Goal: Navigation & Orientation: Go to known website

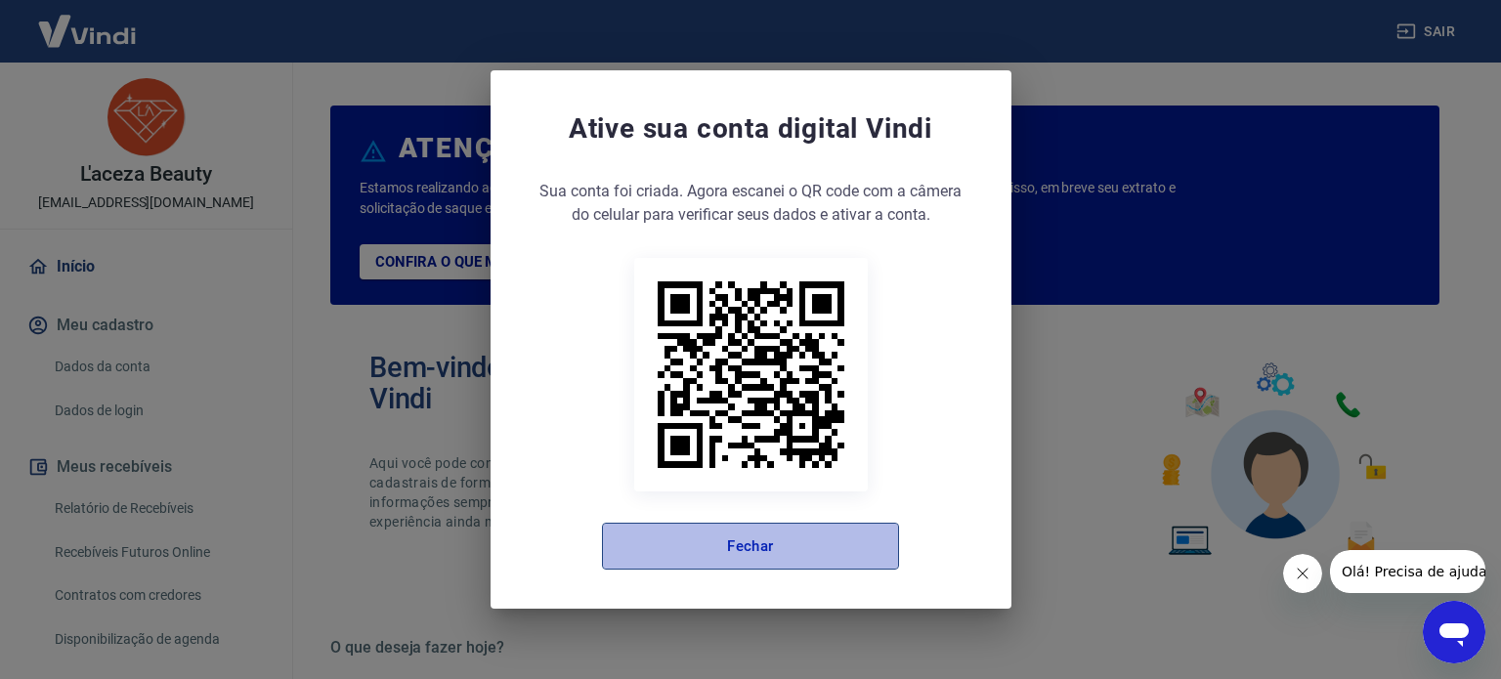
click at [628, 551] on button "Fechar" at bounding box center [750, 546] width 297 height 47
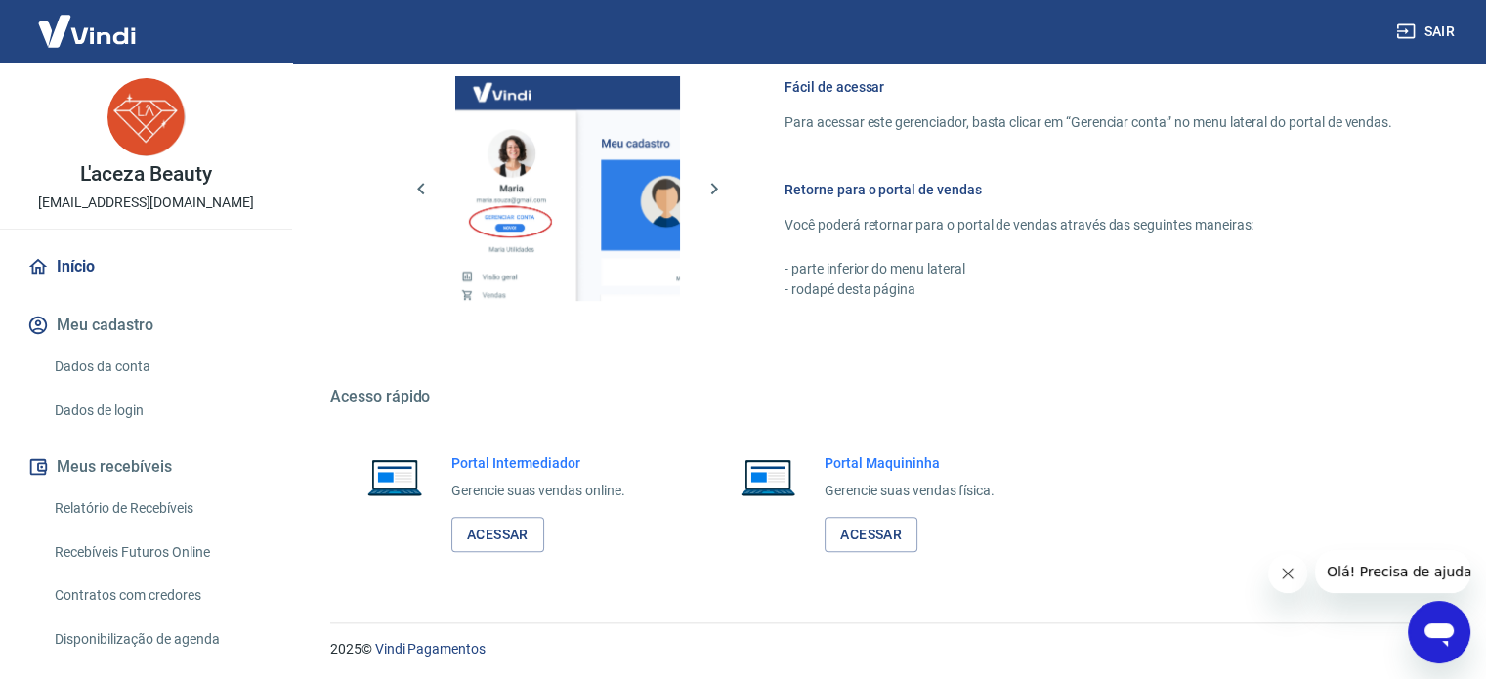
scroll to position [1066, 0]
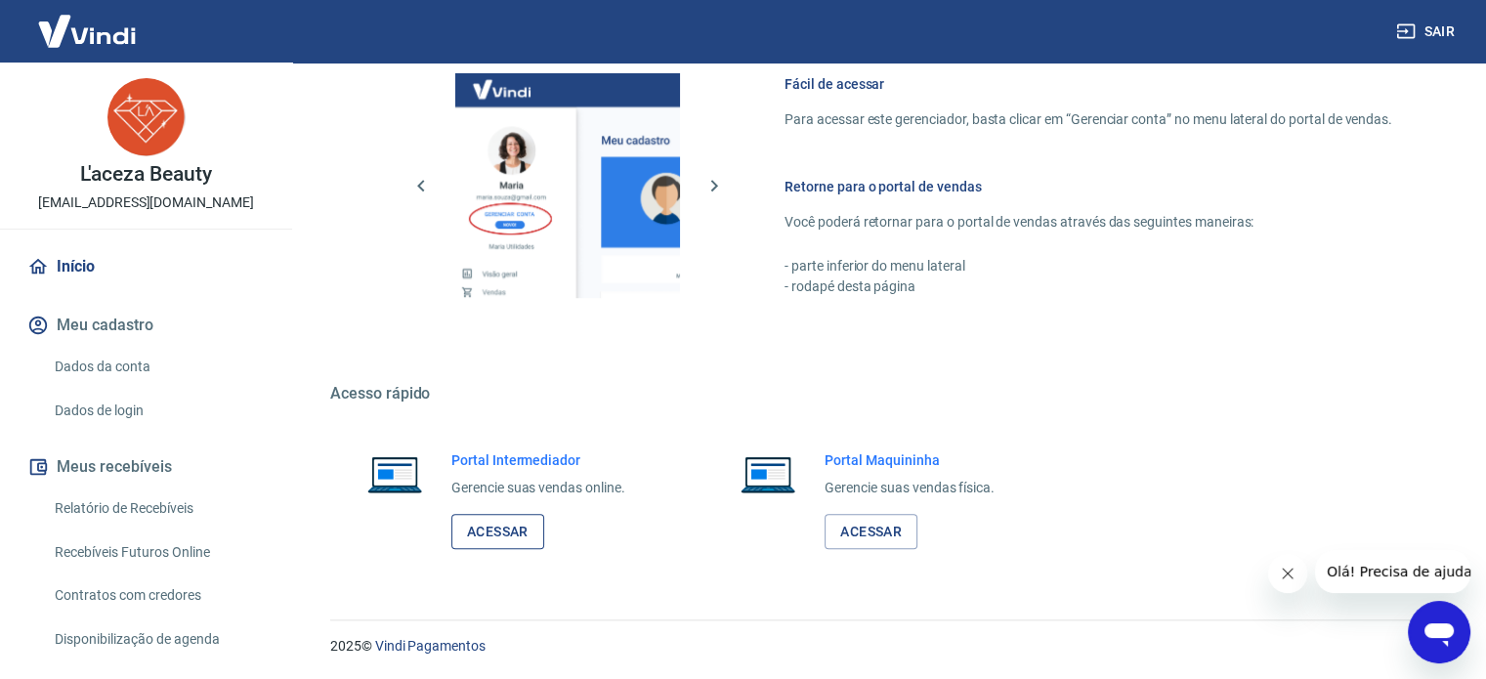
click at [515, 521] on link "Acessar" at bounding box center [497, 532] width 93 height 36
